Goal: Task Accomplishment & Management: Manage account settings

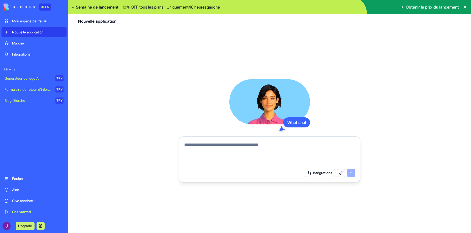
click at [255, 145] on textarea at bounding box center [269, 154] width 171 height 24
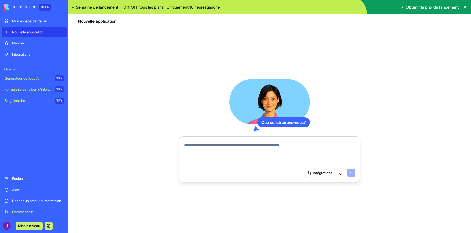
click at [321, 175] on button "Intégrations" at bounding box center [320, 173] width 30 height 8
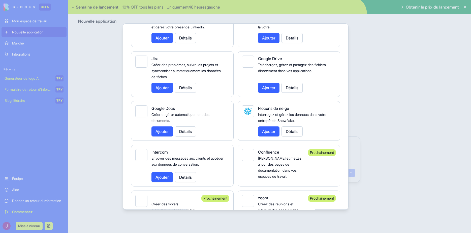
scroll to position [327, 0]
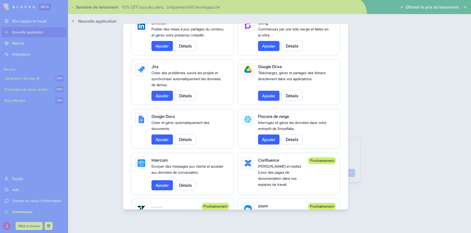
click at [268, 101] on button "Ajouter" at bounding box center [268, 96] width 21 height 10
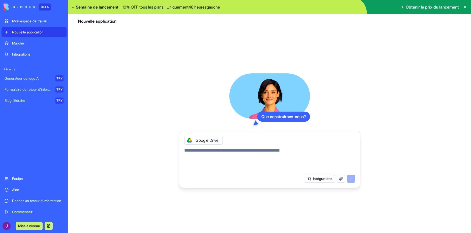
click at [320, 176] on button "Intégrations" at bounding box center [320, 179] width 30 height 8
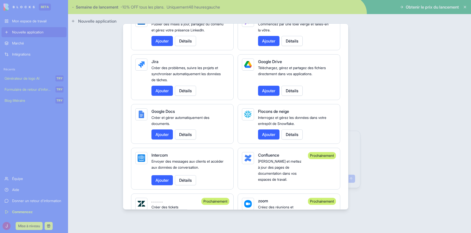
scroll to position [181, 0]
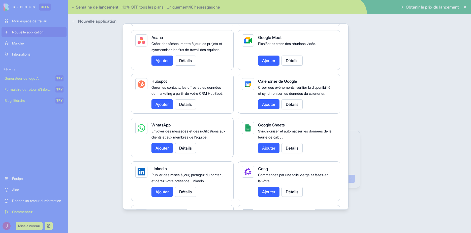
click at [288, 153] on button "Détails" at bounding box center [291, 148] width 21 height 10
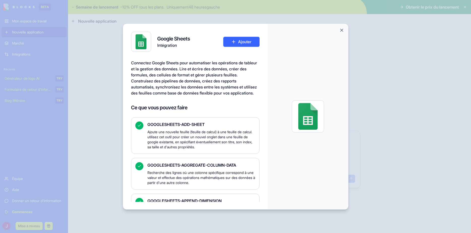
scroll to position [151, 0]
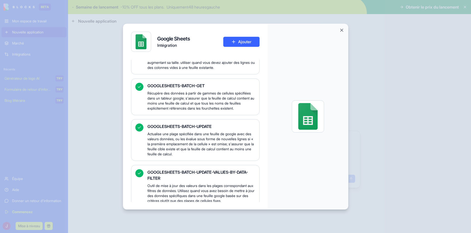
click at [241, 43] on button "Ajouter" at bounding box center [241, 42] width 36 height 10
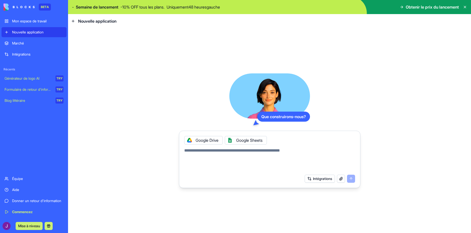
click at [318, 180] on button "Intégrations" at bounding box center [320, 179] width 30 height 8
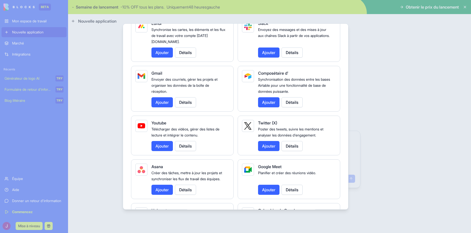
scroll to position [60, 0]
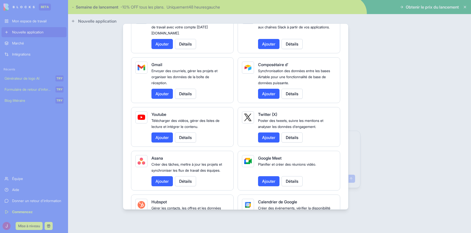
click at [159, 94] on button "Ajouter" at bounding box center [161, 94] width 21 height 10
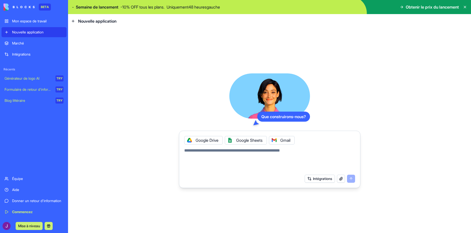
click at [326, 179] on button "Intégrations" at bounding box center [320, 179] width 30 height 8
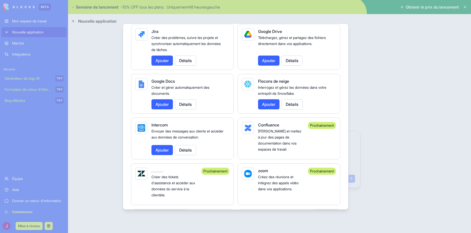
scroll to position [393, 0]
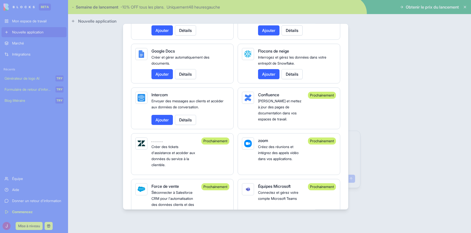
click at [365, 95] on div at bounding box center [235, 116] width 471 height 233
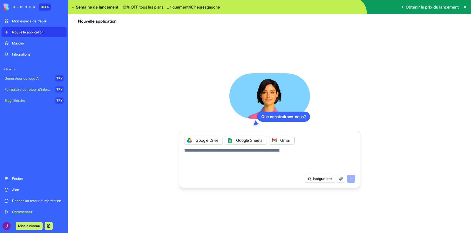
click at [275, 138] on div at bounding box center [274, 141] width 8 height 8
click at [258, 138] on div "Google Sheets" at bounding box center [246, 140] width 42 height 9
click at [230, 141] on icon at bounding box center [230, 141] width 4 height 4
click at [193, 143] on div at bounding box center [189, 141] width 8 height 8
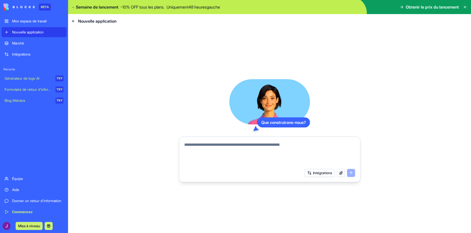
click at [321, 172] on button "Intégrations" at bounding box center [320, 173] width 30 height 8
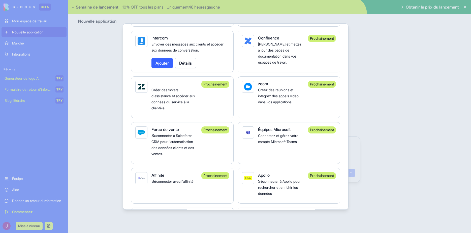
scroll to position [484, 0]
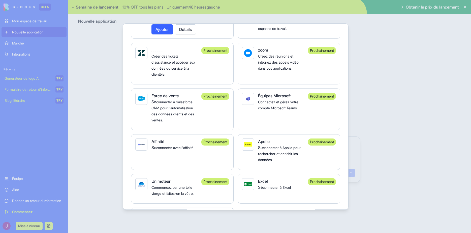
click at [348, 71] on div "Intégrations Gérer vos services connectés et découvrir de nouvelles intégration…" at bounding box center [236, 116] width 226 height 187
click at [357, 92] on div at bounding box center [235, 116] width 471 height 233
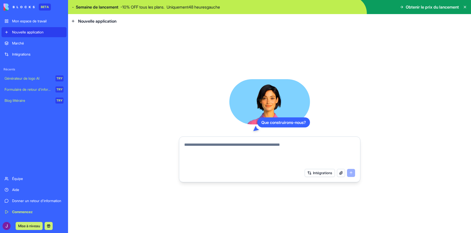
click at [267, 148] on textarea at bounding box center [269, 154] width 171 height 24
click at [263, 141] on div at bounding box center [269, 152] width 177 height 27
click at [325, 178] on div "Intégrations" at bounding box center [269, 173] width 177 height 14
click at [324, 174] on button "Intégrations" at bounding box center [320, 173] width 30 height 8
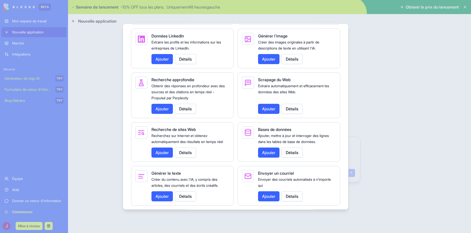
scroll to position [786, 0]
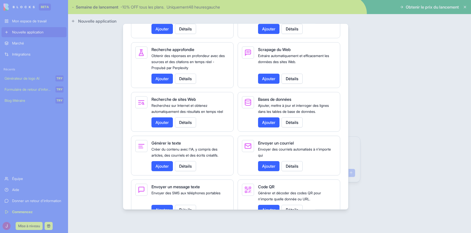
click at [275, 128] on button "Ajouter" at bounding box center [268, 123] width 21 height 10
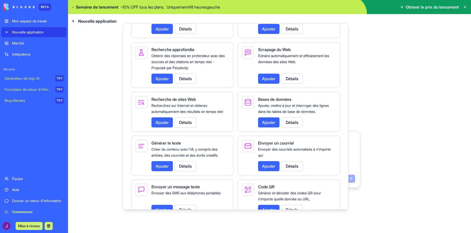
scroll to position [0, 0]
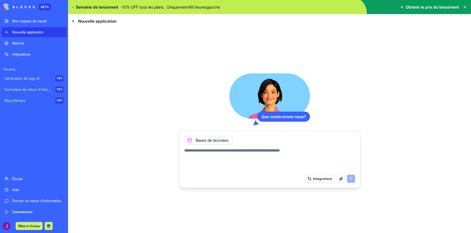
click at [318, 180] on button "Intégrations" at bounding box center [320, 179] width 30 height 8
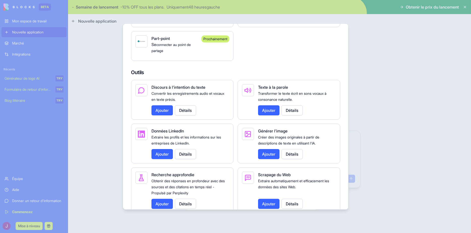
scroll to position [660, 0]
click at [371, 89] on div at bounding box center [235, 116] width 471 height 233
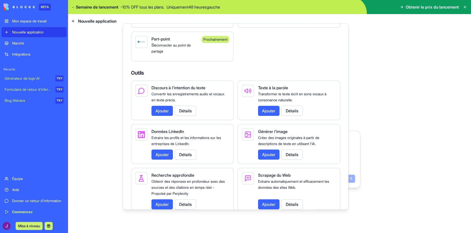
scroll to position [0, 0]
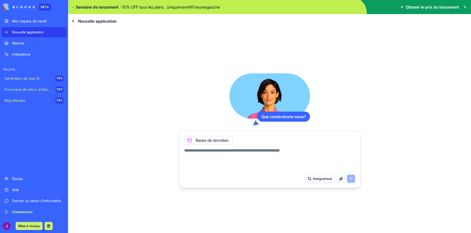
click at [262, 152] on textarea at bounding box center [269, 160] width 171 height 24
click at [211, 155] on textarea at bounding box center [269, 160] width 171 height 24
paste textarea "**********"
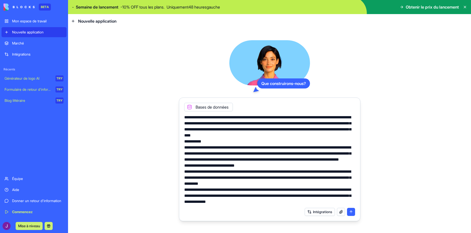
click at [188, 107] on icon at bounding box center [189, 107] width 4 height 4
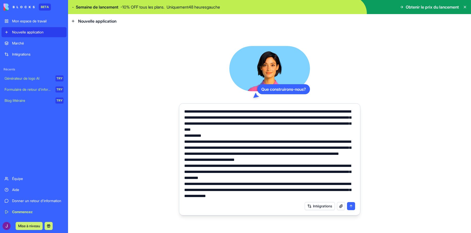
click at [262, 113] on textarea at bounding box center [269, 154] width 171 height 91
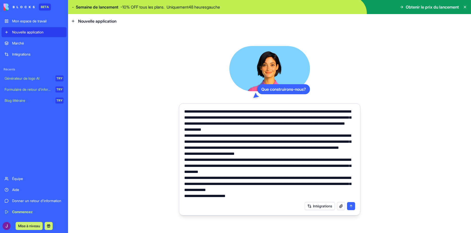
type textarea "**********"
click at [349, 205] on button "submit" at bounding box center [351, 207] width 8 height 8
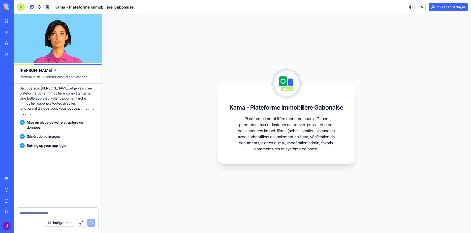
scroll to position [1595, 0]
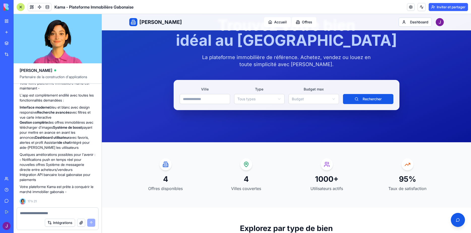
scroll to position [51, 0]
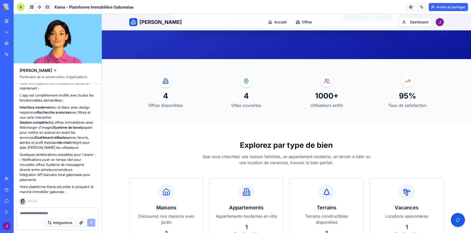
scroll to position [231, 0]
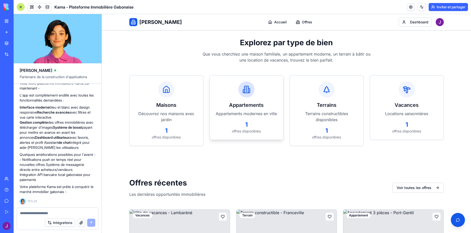
click at [256, 114] on p "Appartements modernes en ville" at bounding box center [246, 114] width 61 height 6
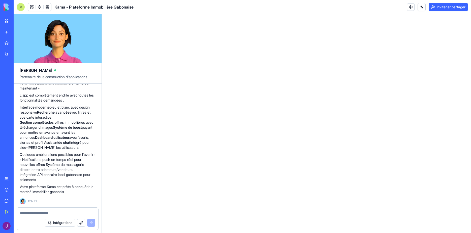
scroll to position [0, 0]
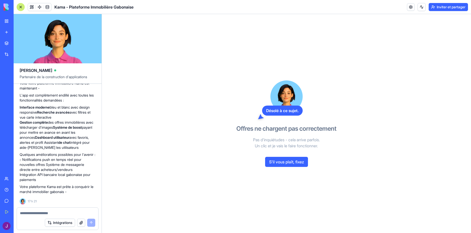
click at [279, 161] on button "S'il vous plaît, fixez" at bounding box center [286, 162] width 43 height 10
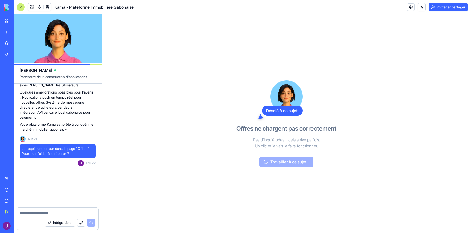
scroll to position [1813, 0]
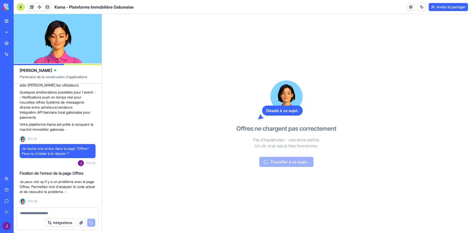
click at [10, 44] on link "Marché" at bounding box center [12, 43] width 20 height 10
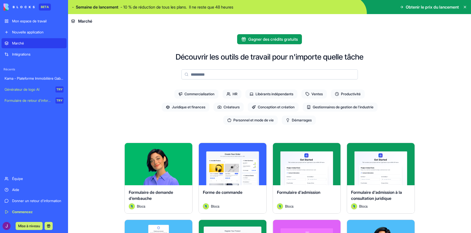
click at [39, 80] on div "Kama - Plateforme Immobilière Gabonaise" at bounding box center [34, 78] width 59 height 5
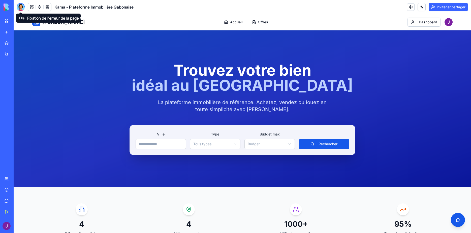
click at [22, 5] on div at bounding box center [21, 7] width 8 height 8
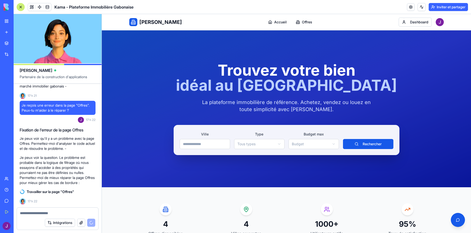
scroll to position [1837, 0]
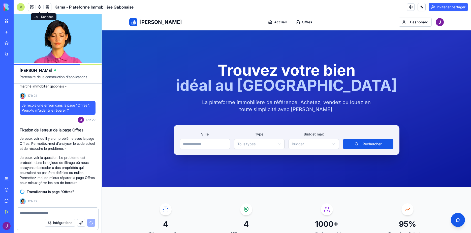
click at [46, 10] on link at bounding box center [48, 7] width 8 height 8
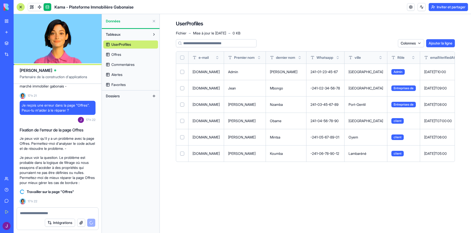
click at [118, 57] on link "Offres" at bounding box center [130, 55] width 55 height 8
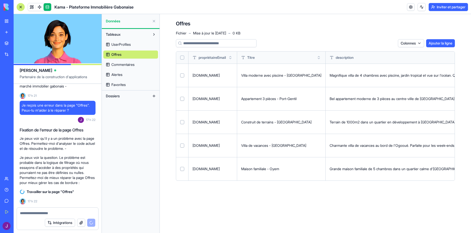
click at [121, 65] on span "Commentaires" at bounding box center [122, 64] width 23 height 5
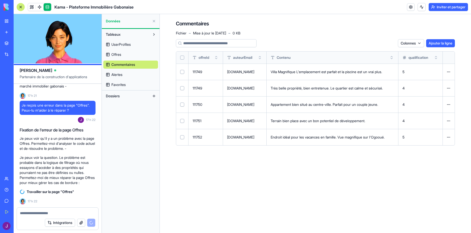
click at [124, 71] on link "Alertes" at bounding box center [130, 75] width 55 height 8
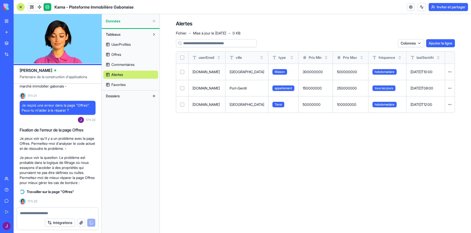
click at [124, 76] on link "Alertes" at bounding box center [130, 75] width 55 height 8
click at [125, 85] on span "Favorites" at bounding box center [118, 84] width 14 height 5
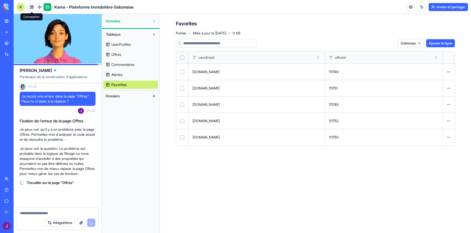
scroll to position [1846, 0]
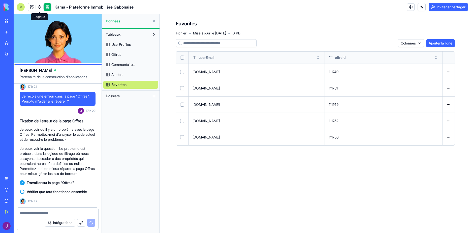
click at [40, 8] on link at bounding box center [40, 7] width 8 height 8
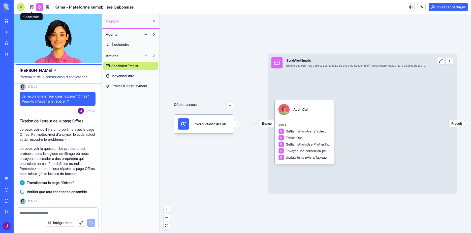
click at [34, 4] on link at bounding box center [32, 7] width 8 height 8
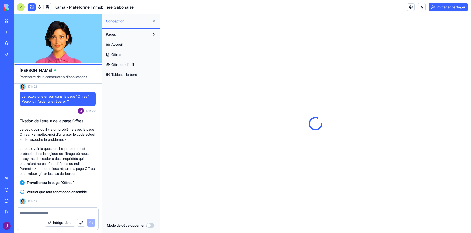
click at [122, 47] on link "Accueil" at bounding box center [130, 45] width 55 height 8
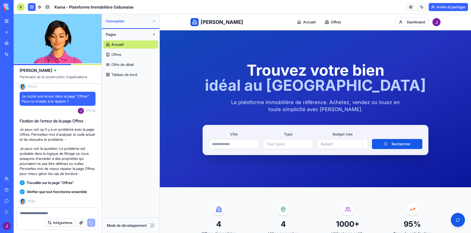
click at [124, 60] on div "Accueil Offres Offre de détail Tableau de bord" at bounding box center [130, 59] width 55 height 40
click at [124, 57] on link "Offres" at bounding box center [130, 55] width 55 height 8
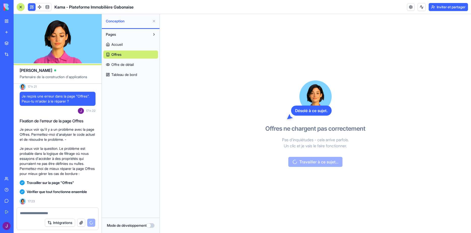
click at [134, 67] on span "Offre de détail" at bounding box center [122, 64] width 22 height 5
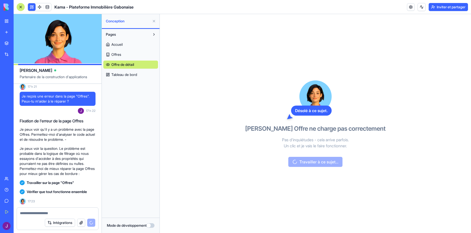
click at [133, 72] on link "Tableau de bord" at bounding box center [130, 75] width 55 height 8
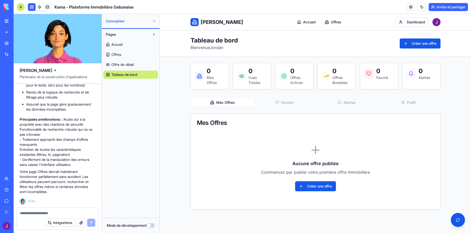
click at [434, 24] on html "Kama Accueil Offres Dashboard Tableau de bord [PERSON_NAME] Créer une offre 0 M…" at bounding box center [315, 178] width 311 height 329
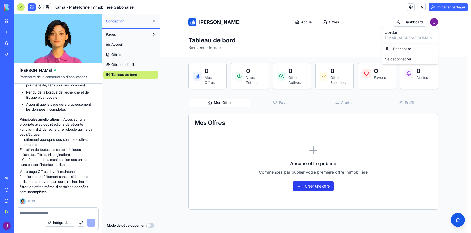
click at [318, 191] on html "Kama Accueil Offres Dashboard Tableau de bord [PERSON_NAME] Créer une offre 0 M…" at bounding box center [315, 178] width 311 height 329
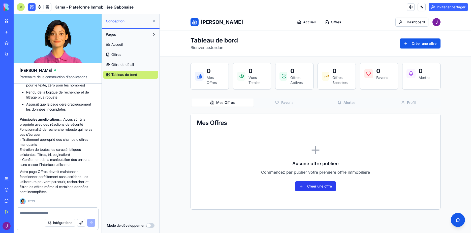
click at [318, 189] on button "Créer une offre" at bounding box center [315, 187] width 41 height 10
click at [312, 182] on button "Créer une offre" at bounding box center [315, 187] width 41 height 10
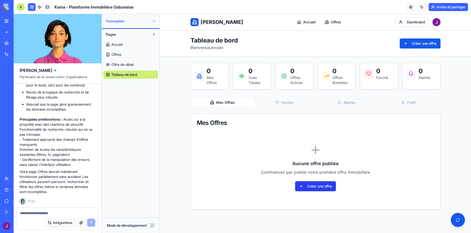
click at [312, 182] on button "Créer une offre" at bounding box center [315, 187] width 41 height 10
click at [293, 22] on link "Accueil" at bounding box center [306, 22] width 27 height 10
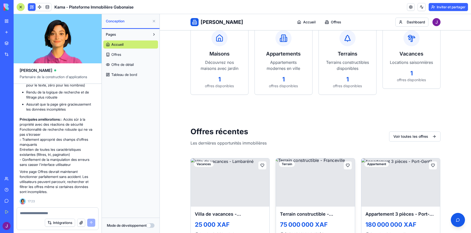
scroll to position [437, 0]
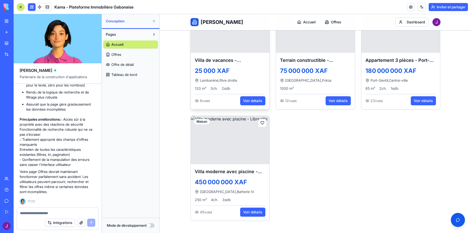
click at [250, 96] on div "8 vues Voir détails" at bounding box center [230, 99] width 71 height 11
click at [249, 99] on button "Voir détails" at bounding box center [252, 100] width 25 height 9
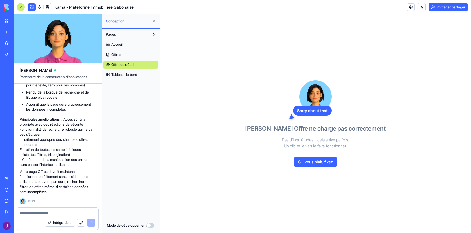
click at [315, 162] on button "S'il vous plaît, fixez" at bounding box center [315, 162] width 43 height 10
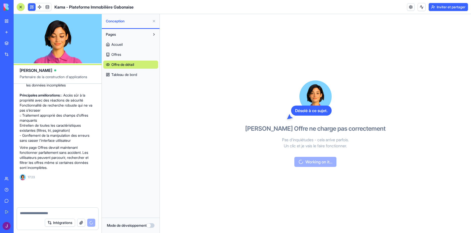
scroll to position [2105, 0]
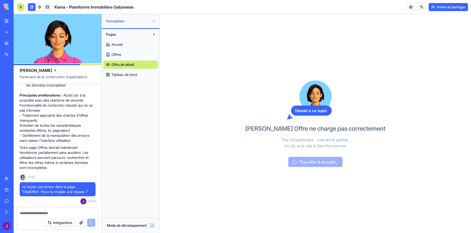
click at [138, 51] on link "Offres" at bounding box center [130, 55] width 55 height 8
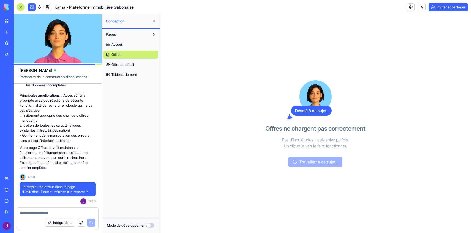
click at [137, 73] on span "Tableau de bord" at bounding box center [124, 74] width 26 height 5
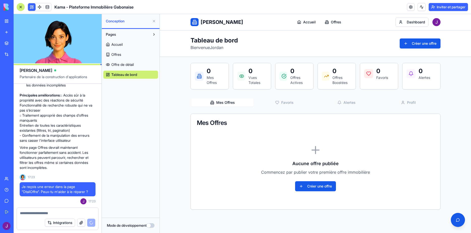
click at [123, 28] on div "Conception" at bounding box center [131, 21] width 58 height 14
click at [123, 33] on button "Pages" at bounding box center [126, 34] width 47 height 8
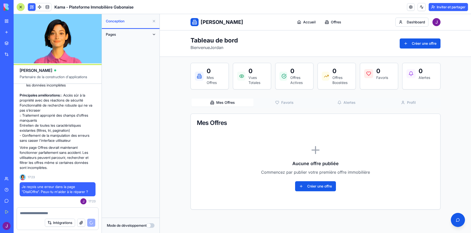
click at [139, 33] on button "Pages" at bounding box center [126, 34] width 47 height 8
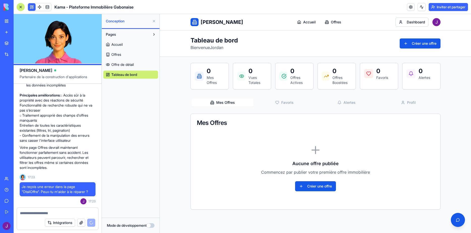
click at [6, 21] on link "Mon espace de travail" at bounding box center [12, 21] width 20 height 10
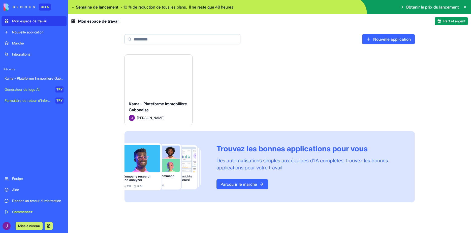
click at [149, 92] on div "Lancement" at bounding box center [159, 76] width 68 height 42
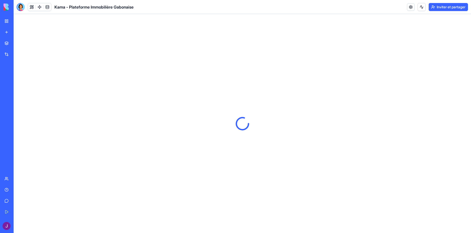
click at [6, 22] on link "Mon espace de travail" at bounding box center [12, 21] width 20 height 10
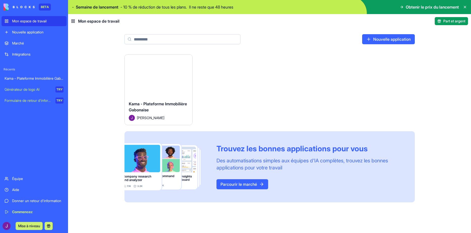
click at [28, 57] on link "Intégrations" at bounding box center [34, 54] width 65 height 10
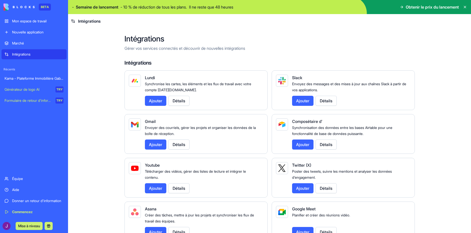
click at [41, 175] on link "Équipe" at bounding box center [34, 179] width 65 height 10
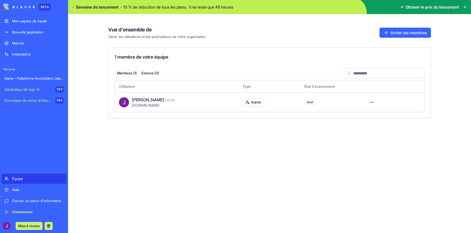
click at [33, 24] on link "Mon espace de travail" at bounding box center [34, 21] width 65 height 10
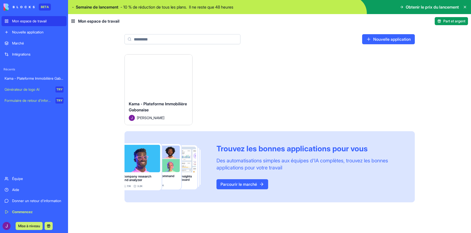
click at [152, 90] on div "Lancement" at bounding box center [159, 76] width 68 height 42
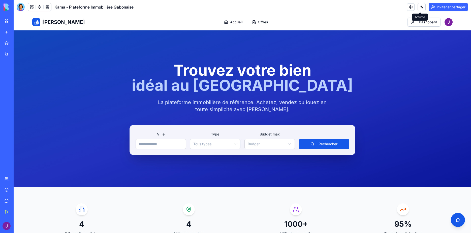
click at [420, 6] on button at bounding box center [421, 7] width 8 height 8
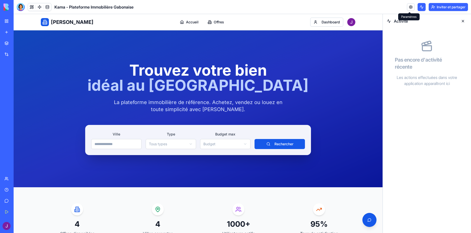
click at [409, 8] on link at bounding box center [411, 7] width 8 height 8
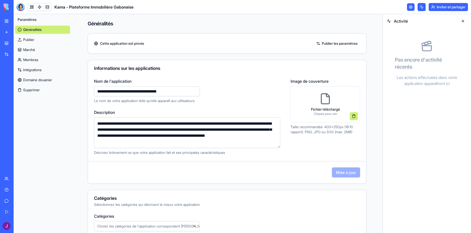
click at [36, 50] on link "Marché" at bounding box center [42, 50] width 55 height 8
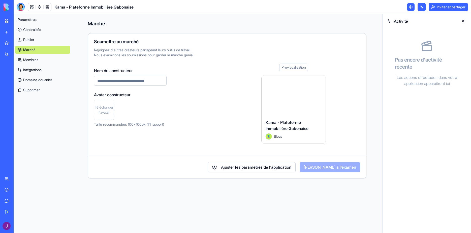
click at [37, 71] on link "Intégrations" at bounding box center [42, 70] width 55 height 8
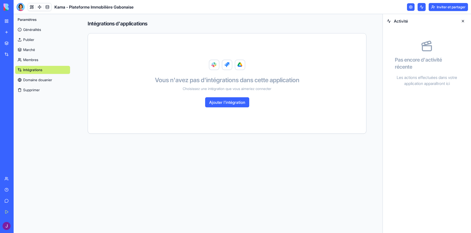
click at [24, 82] on link "Domaine douanier" at bounding box center [42, 80] width 55 height 8
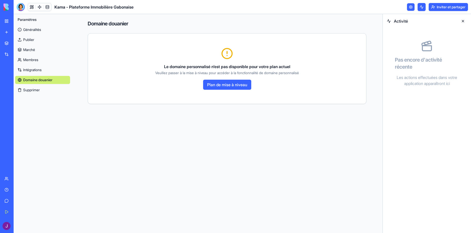
click at [42, 41] on link "Publier" at bounding box center [42, 40] width 55 height 8
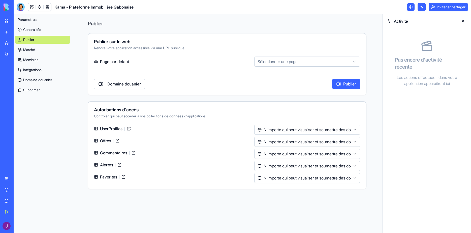
click at [290, 61] on html "**********" at bounding box center [235, 116] width 471 height 233
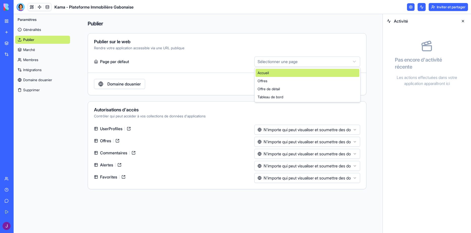
select select "**********"
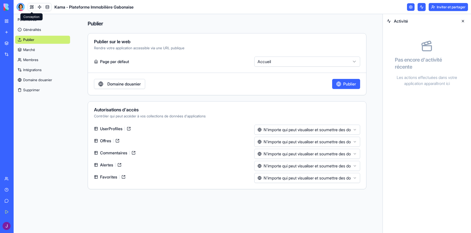
click at [34, 8] on link at bounding box center [32, 7] width 8 height 8
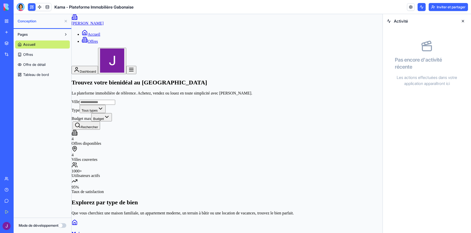
click at [45, 58] on link "Offres" at bounding box center [42, 55] width 55 height 8
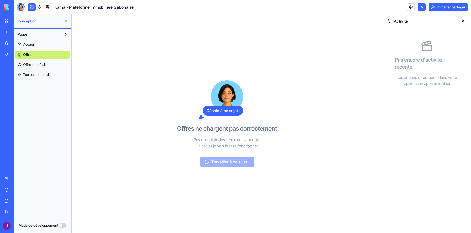
click at [19, 12] on header "Kama - Plateforme Immobilière Gabonaise Inviter et partager" at bounding box center [242, 7] width 457 height 14
click at [20, 6] on div at bounding box center [21, 7] width 8 height 8
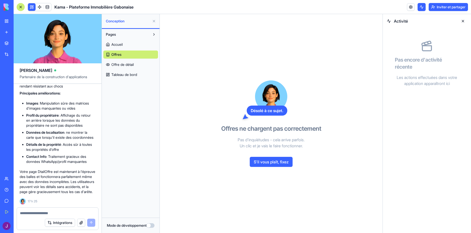
scroll to position [2440, 0]
click at [136, 62] on link "Offre de détail" at bounding box center [130, 65] width 55 height 8
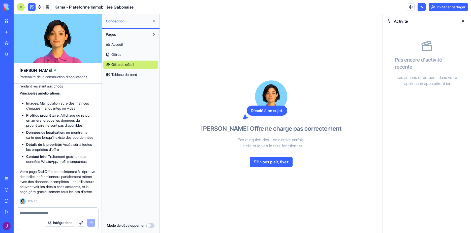
click at [461, 24] on button at bounding box center [463, 21] width 8 height 8
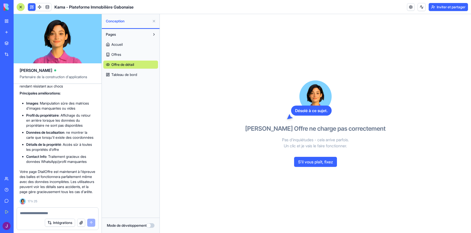
click at [122, 74] on span "Tableau de bord" at bounding box center [124, 74] width 26 height 5
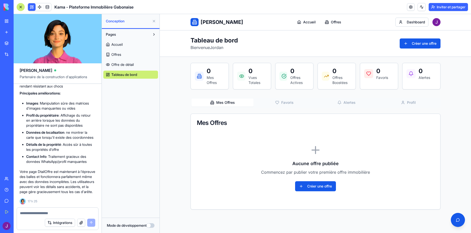
click at [99, 49] on video at bounding box center [58, 38] width 88 height 49
click at [119, 54] on span "Offres" at bounding box center [116, 54] width 10 height 5
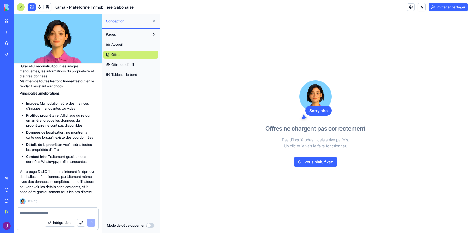
click at [138, 50] on div "Accueil Offres Offre de détail Tableau de bord" at bounding box center [130, 59] width 55 height 40
click at [136, 44] on link "Accueil" at bounding box center [130, 45] width 55 height 8
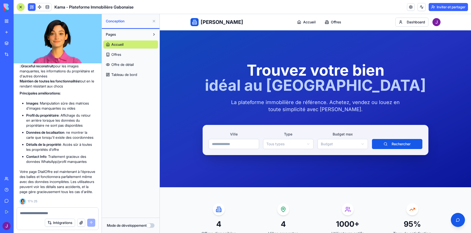
click at [118, 55] on span "Offres" at bounding box center [116, 54] width 10 height 5
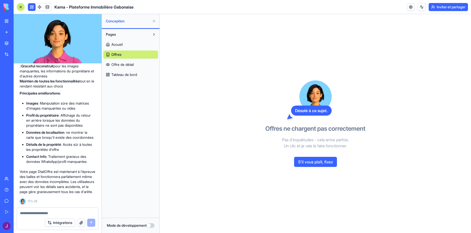
click at [323, 164] on button "S'il vous plaît, fixez" at bounding box center [315, 162] width 43 height 10
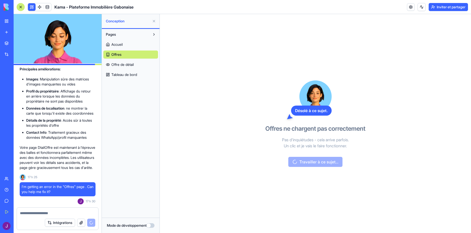
scroll to position [2443, 0]
click at [126, 44] on link "Accueil" at bounding box center [130, 45] width 55 height 8
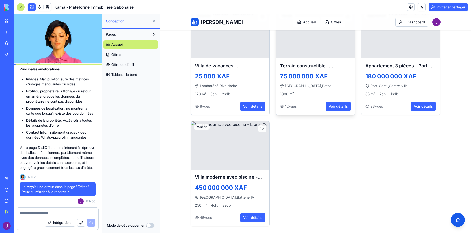
scroll to position [411, 0]
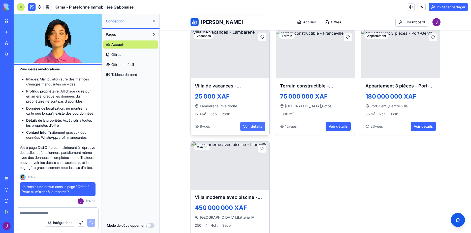
click at [253, 126] on button "Voir détails" at bounding box center [252, 126] width 25 height 9
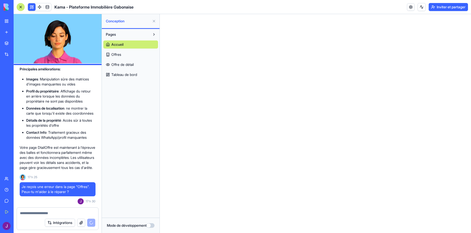
scroll to position [0, 0]
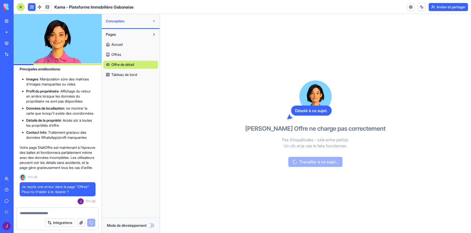
click at [151, 225] on button "Mode de développement" at bounding box center [150, 226] width 8 height 5
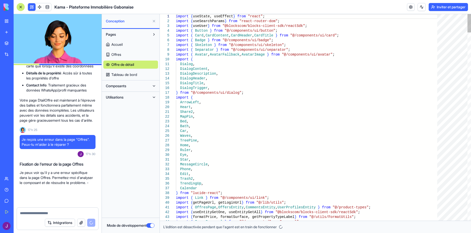
scroll to position [2491, 0]
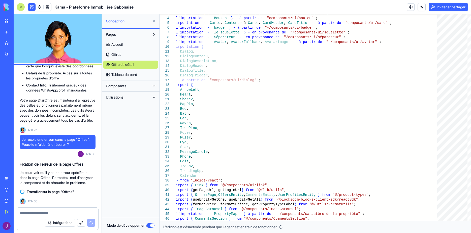
click at [123, 54] on link "Offres" at bounding box center [130, 55] width 55 height 8
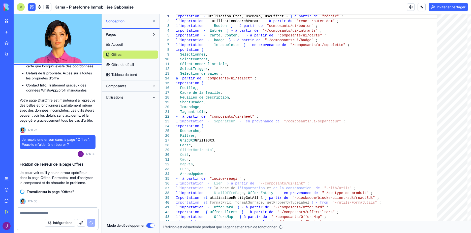
click at [133, 44] on link "Accueil" at bounding box center [130, 45] width 55 height 8
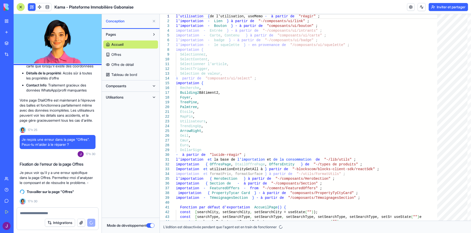
click at [127, 74] on span "Tableau de bord" at bounding box center [124, 74] width 26 height 5
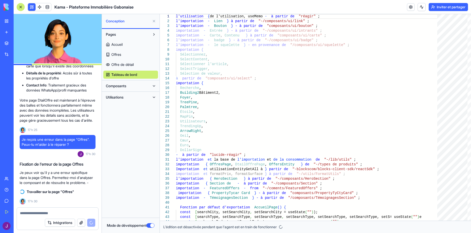
click at [147, 87] on button "Composants" at bounding box center [126, 86] width 47 height 8
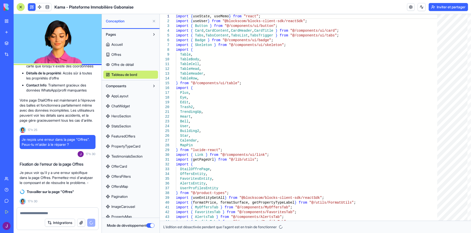
click at [152, 86] on button at bounding box center [154, 86] width 8 height 8
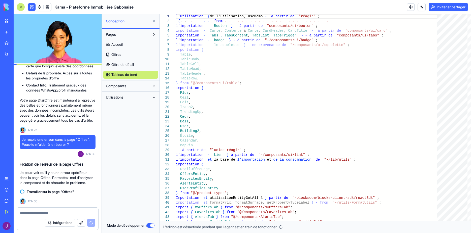
click at [152, 86] on button at bounding box center [154, 86] width 8 height 8
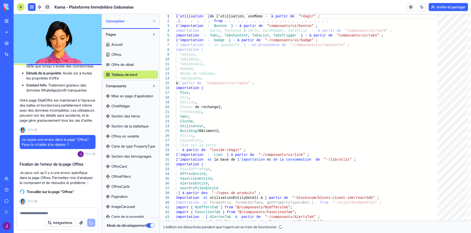
scroll to position [96, 0]
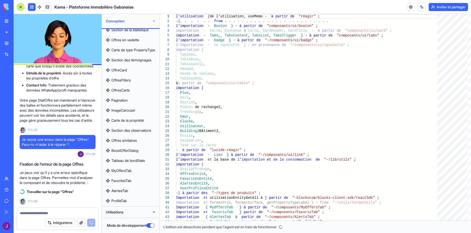
click at [125, 210] on button "Utilisations" at bounding box center [126, 213] width 47 height 8
click at [132, 214] on button "Utilisations" at bounding box center [126, 213] width 47 height 8
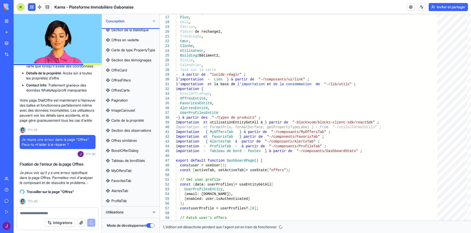
click at [148, 211] on button "Utilisations" at bounding box center [126, 213] width 47 height 8
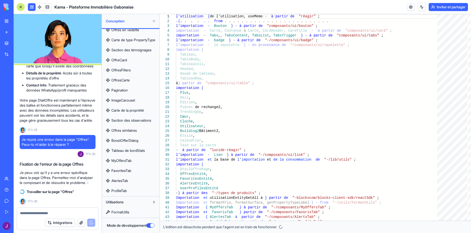
scroll to position [0, 0]
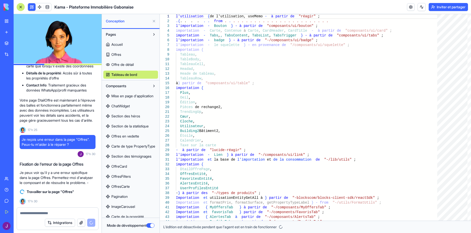
click at [132, 105] on link "ChatWidget" at bounding box center [130, 106] width 55 height 8
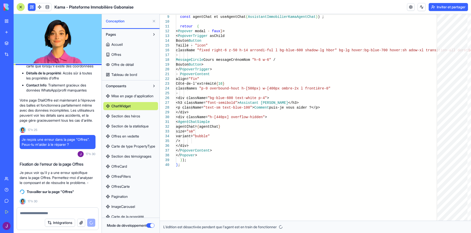
click at [122, 138] on span "Offres en vedette" at bounding box center [125, 136] width 28 height 5
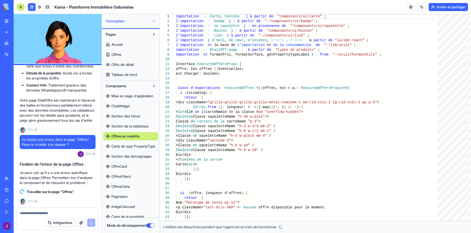
click at [146, 42] on link "Accueil" at bounding box center [130, 45] width 55 height 8
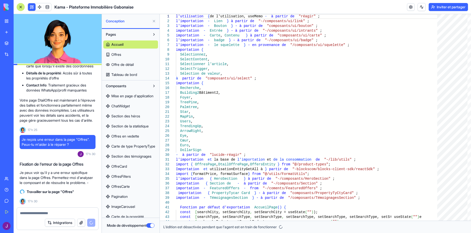
scroll to position [2496, 0]
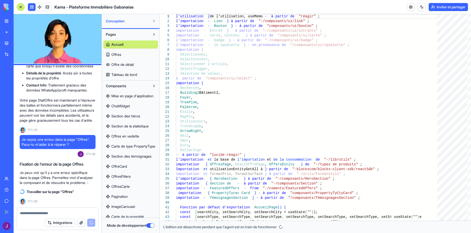
click at [152, 89] on button at bounding box center [154, 86] width 8 height 8
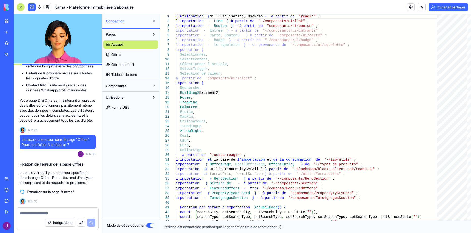
click at [150, 96] on button at bounding box center [154, 97] width 8 height 8
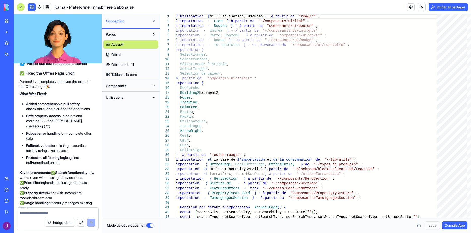
scroll to position [2657, 0]
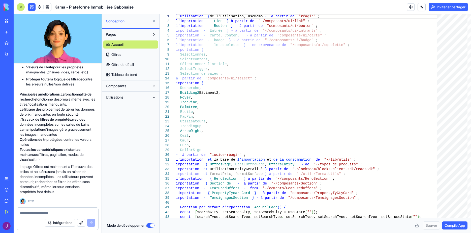
click at [148, 225] on button "Mode de développement" at bounding box center [150, 226] width 8 height 5
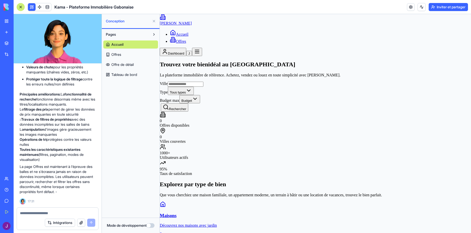
scroll to position [2682, 0]
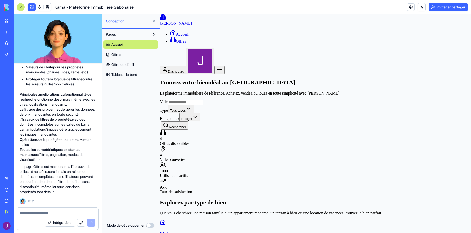
click at [134, 52] on link "Offres" at bounding box center [130, 55] width 55 height 8
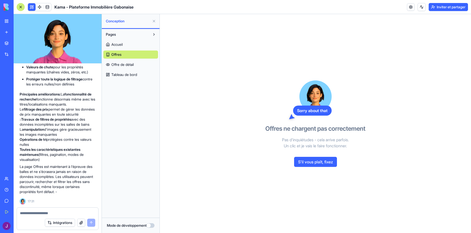
click at [126, 67] on link "Offre de détail" at bounding box center [130, 65] width 55 height 8
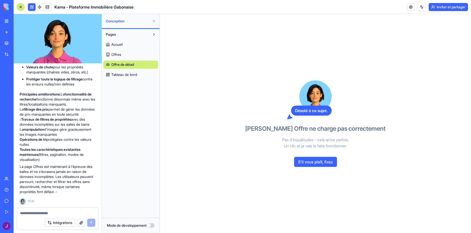
click at [134, 74] on span "Tableau de bord" at bounding box center [124, 74] width 26 height 5
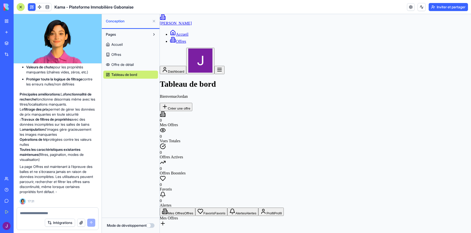
click at [115, 38] on button "Pages" at bounding box center [126, 34] width 47 height 8
click at [115, 32] on span "Pages" at bounding box center [111, 34] width 10 height 5
click at [409, 5] on link at bounding box center [411, 7] width 8 height 8
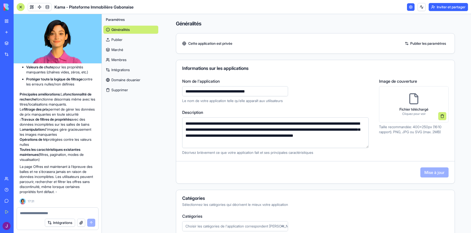
click at [116, 41] on link "Publier" at bounding box center [130, 40] width 55 height 8
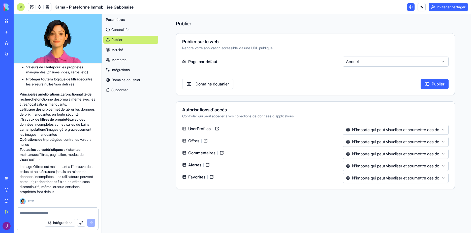
click at [116, 37] on link "Publier" at bounding box center [130, 40] width 55 height 8
click at [19, 79] on div "Kama - Plateforme Immobilière Gabonaise" at bounding box center [12, 78] width 14 height 5
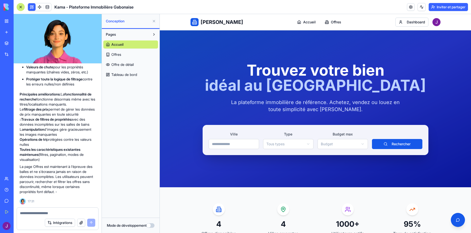
click at [149, 224] on button "Mode de développement" at bounding box center [150, 226] width 8 height 5
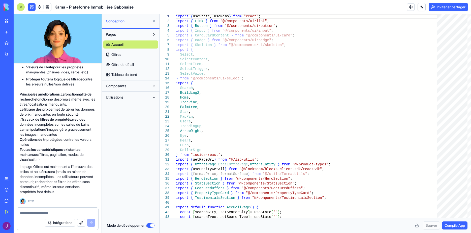
click at [140, 58] on link "Offres" at bounding box center [130, 55] width 55 height 8
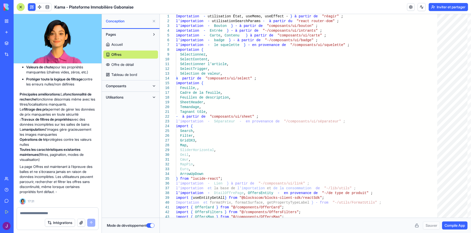
click at [128, 66] on span "Offre de détail" at bounding box center [122, 64] width 22 height 5
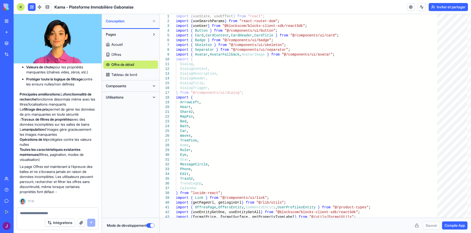
click at [134, 74] on span "Tableau de bord" at bounding box center [124, 74] width 26 height 5
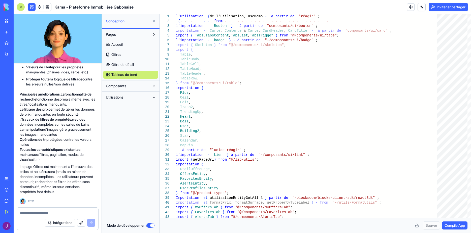
click at [133, 43] on link "Accueil" at bounding box center [130, 45] width 55 height 8
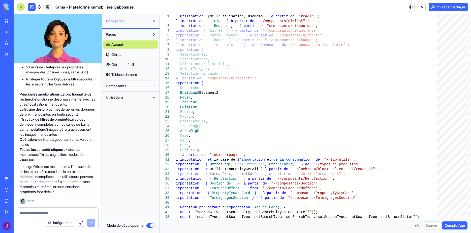
click at [147, 85] on button "Composants" at bounding box center [126, 86] width 47 height 8
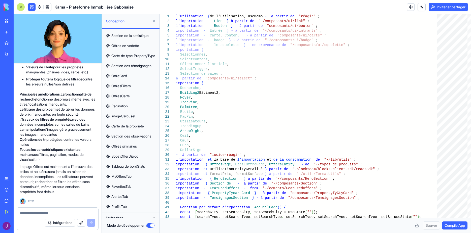
scroll to position [96, 0]
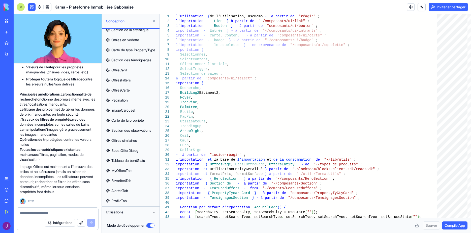
click at [137, 200] on link "ProfileTab" at bounding box center [130, 201] width 55 height 8
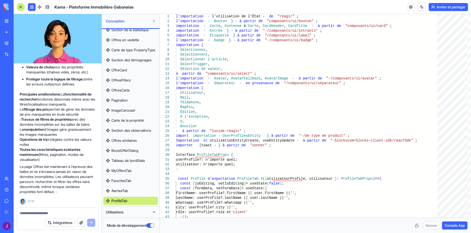
click at [142, 208] on div "Utilisations" at bounding box center [131, 212] width 58 height 11
click at [153, 226] on button "Mode de développement" at bounding box center [150, 226] width 8 height 5
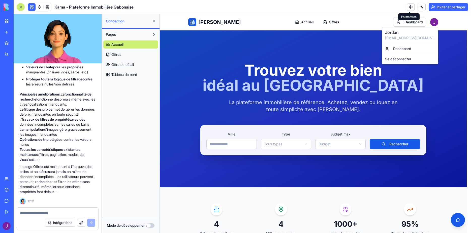
click at [409, 60] on div "Se déconnecter" at bounding box center [410, 59] width 54 height 8
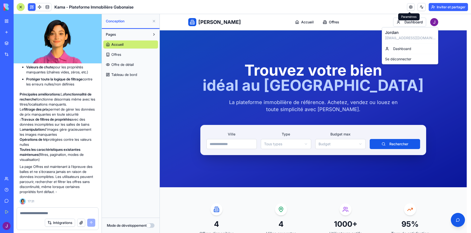
click at [410, 9] on link at bounding box center [411, 7] width 8 height 8
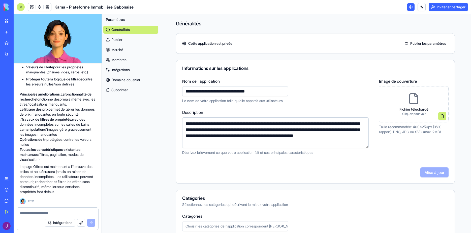
click at [135, 41] on link "Publier" at bounding box center [130, 40] width 55 height 8
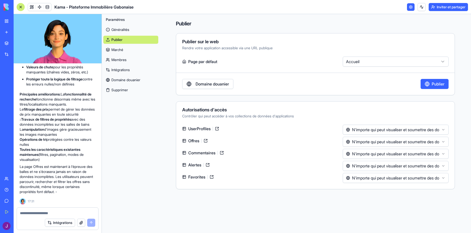
click at [215, 62] on label "Page par défaut" at bounding box center [261, 62] width 158 height 10
click at [422, 132] on html "BETA Mon espace de travail Nouvelle application Marché Intégrations Récents Kam…" at bounding box center [235, 116] width 471 height 233
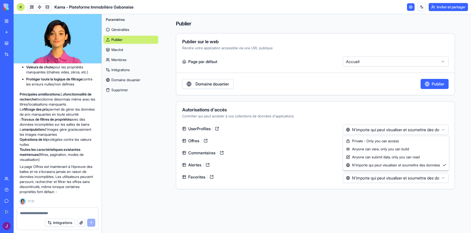
scroll to position [2682, 0]
click at [413, 110] on html "BETA Mon espace de travail Nouvelle application Marché Intégrations Récents Kam…" at bounding box center [235, 116] width 471 height 233
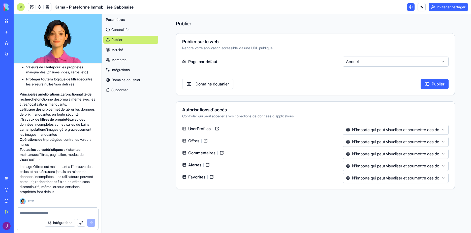
click at [429, 87] on button "Publier" at bounding box center [434, 84] width 28 height 10
click at [10, 45] on link "Marché" at bounding box center [12, 43] width 20 height 10
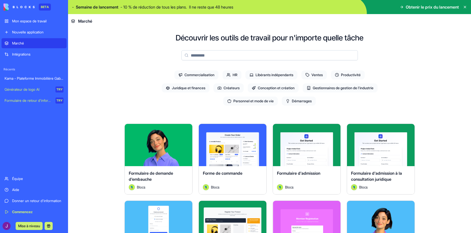
scroll to position [30, 0]
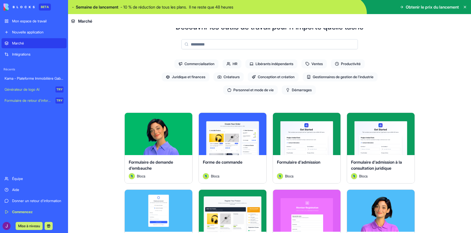
click at [47, 25] on link "Mon espace de travail" at bounding box center [34, 21] width 65 height 10
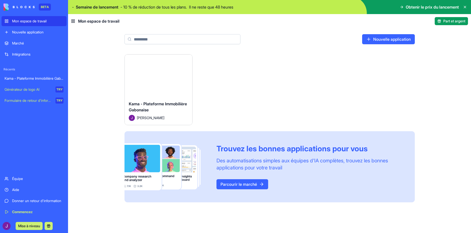
click at [167, 78] on button "Lancement" at bounding box center [158, 76] width 45 height 10
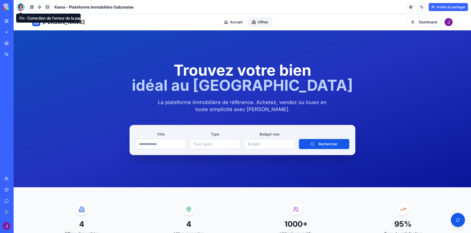
click at [248, 25] on link "Offres" at bounding box center [260, 22] width 24 height 10
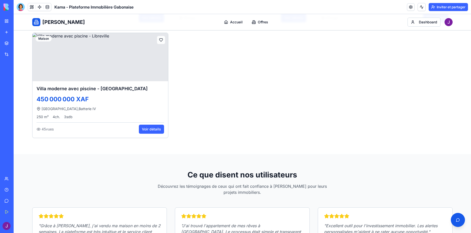
scroll to position [719, 0]
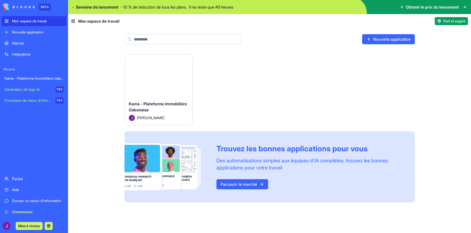
click at [170, 81] on div "Lancement" at bounding box center [159, 76] width 68 height 42
click at [249, 188] on link "Parcourir le marché" at bounding box center [242, 185] width 52 height 10
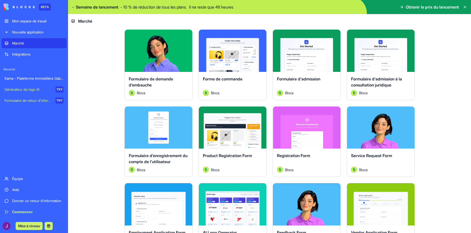
scroll to position [181, 0]
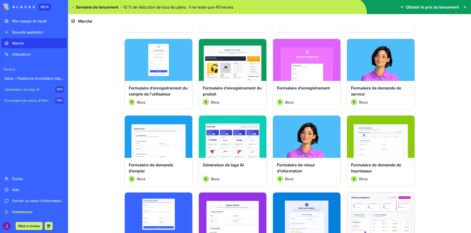
click at [220, 144] on div "Explorer" at bounding box center [233, 137] width 68 height 42
click at [230, 134] on button "Explorer" at bounding box center [232, 137] width 39 height 10
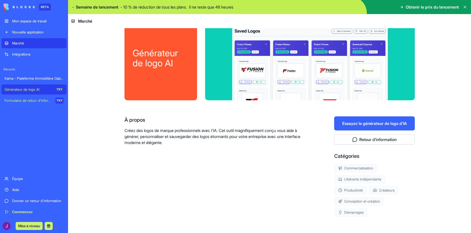
scroll to position [37, 0]
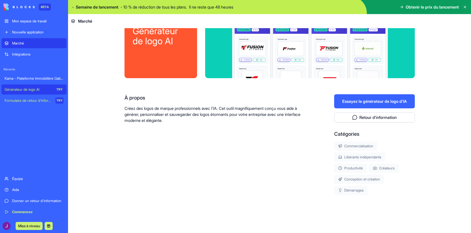
click at [376, 102] on button "Essayez le générateur de logo d'IA" at bounding box center [374, 101] width 81 height 14
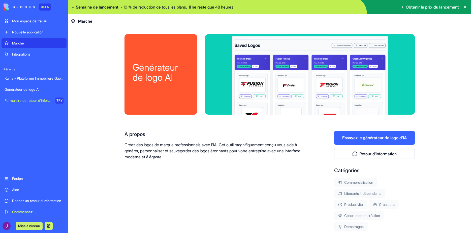
click at [33, 86] on link "Générateur de logo AI" at bounding box center [34, 90] width 65 height 10
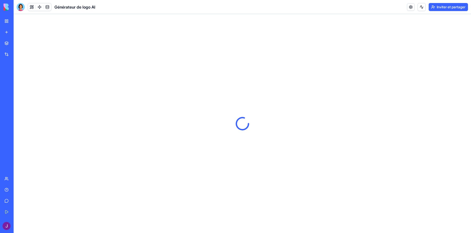
click at [22, 8] on div at bounding box center [21, 7] width 8 height 8
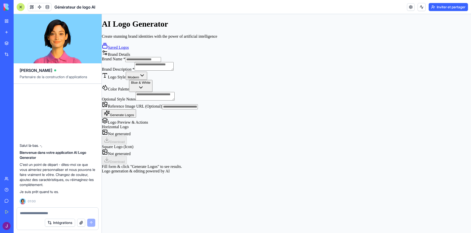
scroll to position [38, 0]
click at [19, 80] on div "Kama - Plateforme Immobilière Gabonaise" at bounding box center [12, 78] width 14 height 5
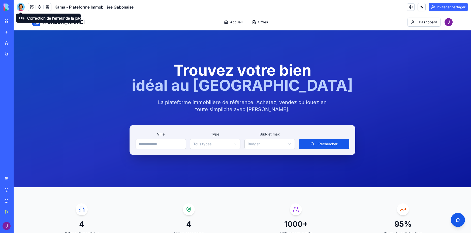
click at [21, 11] on span at bounding box center [20, 12] width 3 height 3
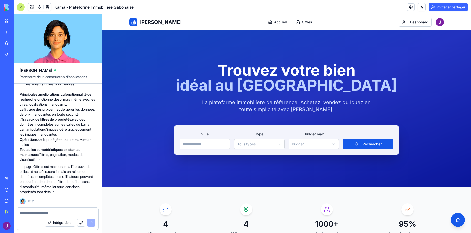
click at [15, 40] on link "Marché" at bounding box center [12, 43] width 20 height 10
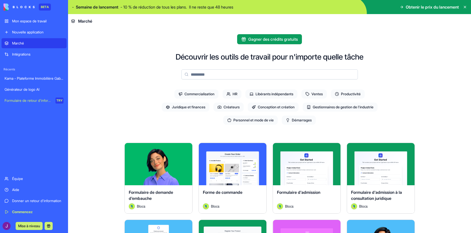
click at [186, 2] on img at bounding box center [269, 7] width 403 height 14
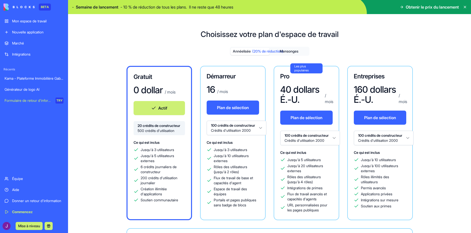
click at [30, 211] on div "Commencez" at bounding box center [37, 212] width 51 height 5
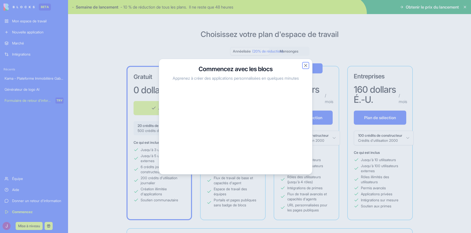
click at [304, 67] on button "Fermer" at bounding box center [305, 65] width 5 height 5
